Goal: Task Accomplishment & Management: Use online tool/utility

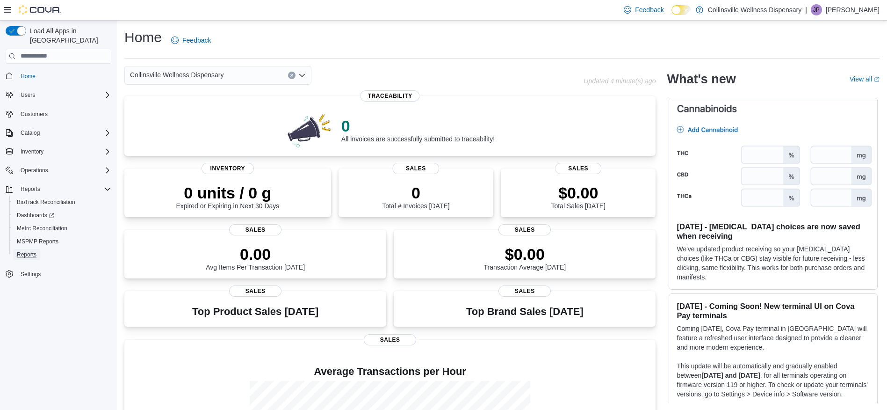
drag, startPoint x: 32, startPoint y: 245, endPoint x: 104, endPoint y: 271, distance: 77.2
click at [32, 251] on span "Reports" at bounding box center [27, 254] width 20 height 7
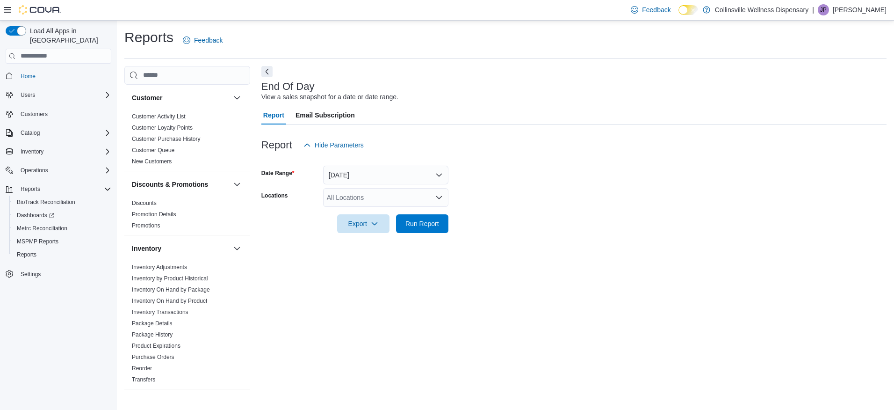
drag, startPoint x: 440, startPoint y: 193, endPoint x: 465, endPoint y: 215, distance: 33.5
click at [440, 194] on icon "Open list of options" at bounding box center [438, 197] width 7 height 7
click at [373, 227] on span "8990 HWY 19 North" at bounding box center [375, 226] width 65 height 9
click at [362, 228] on span "Export" at bounding box center [363, 223] width 41 height 19
click at [362, 264] on span "Export to Pdf" at bounding box center [365, 260] width 42 height 7
